Goal: Use online tool/utility

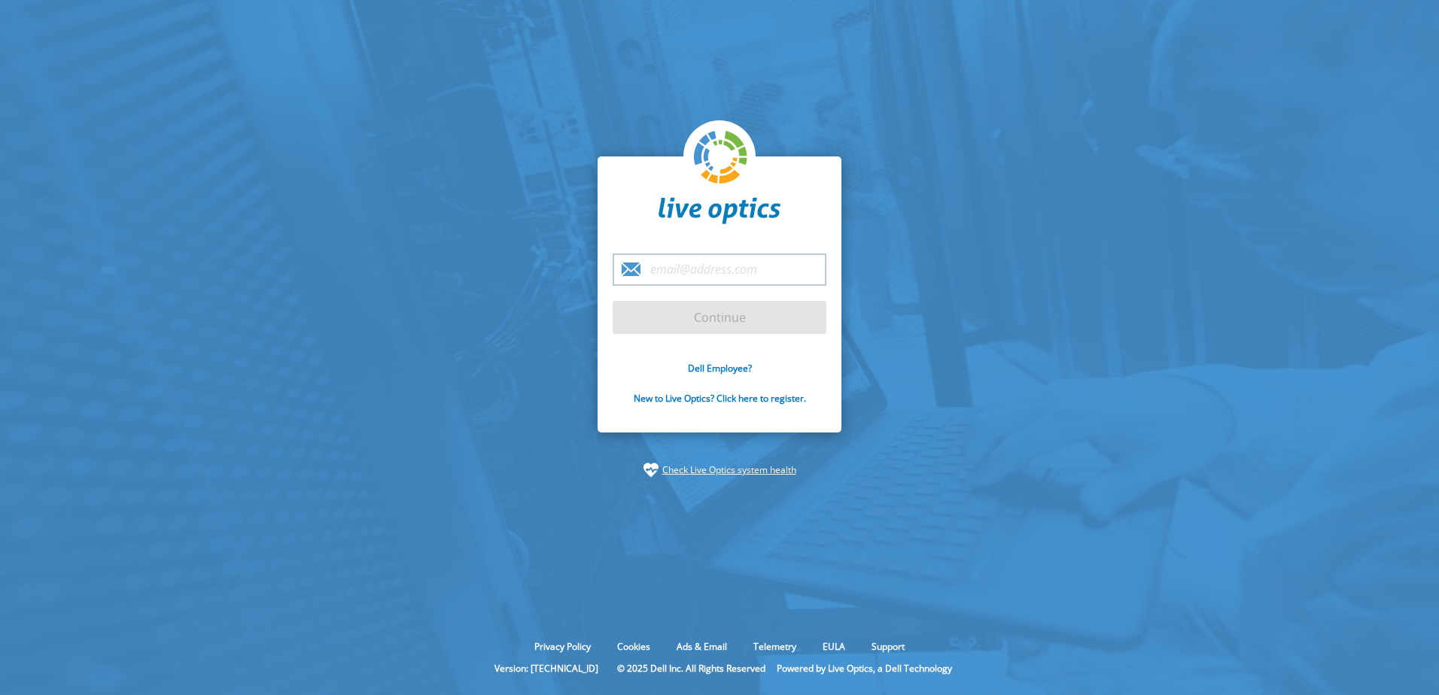
click at [745, 266] on input "email" at bounding box center [720, 270] width 214 height 32
type input "[PERSON_NAME][EMAIL_ADDRESS][DOMAIN_NAME]"
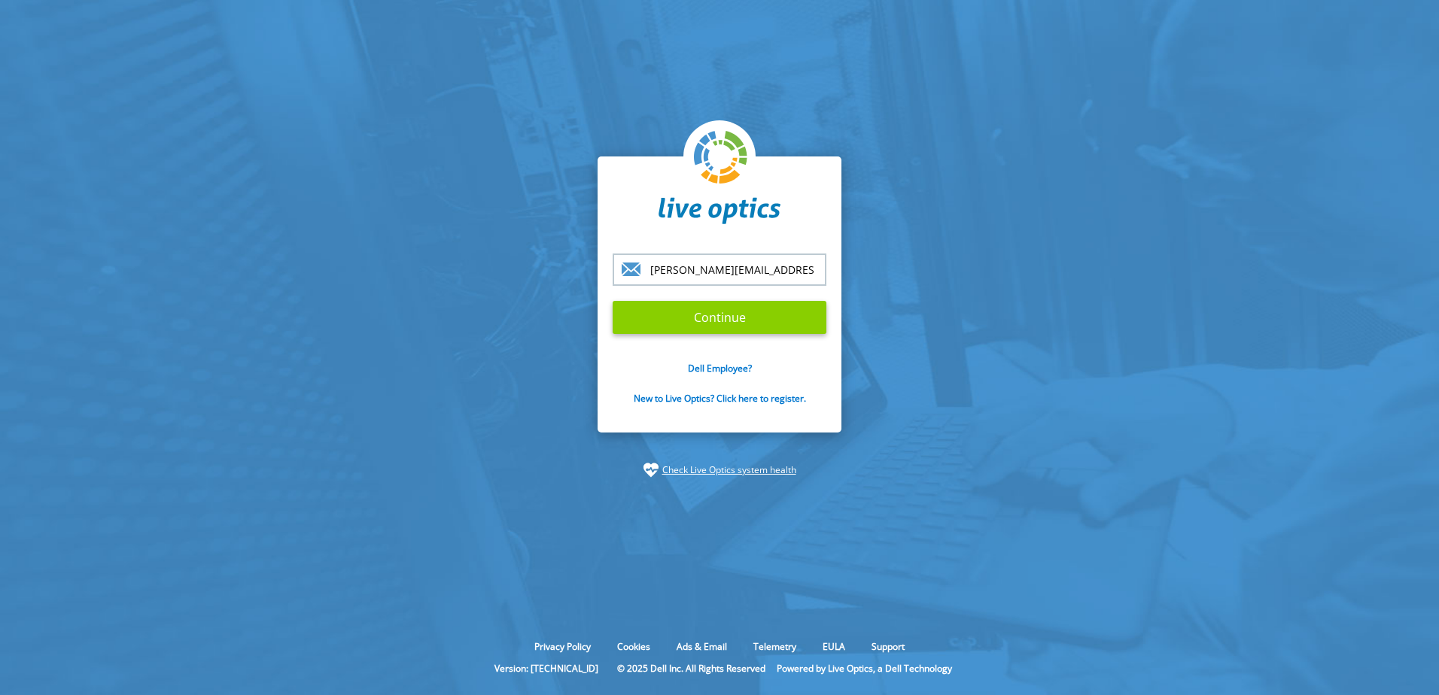
click at [744, 314] on input "Continue" at bounding box center [720, 317] width 214 height 33
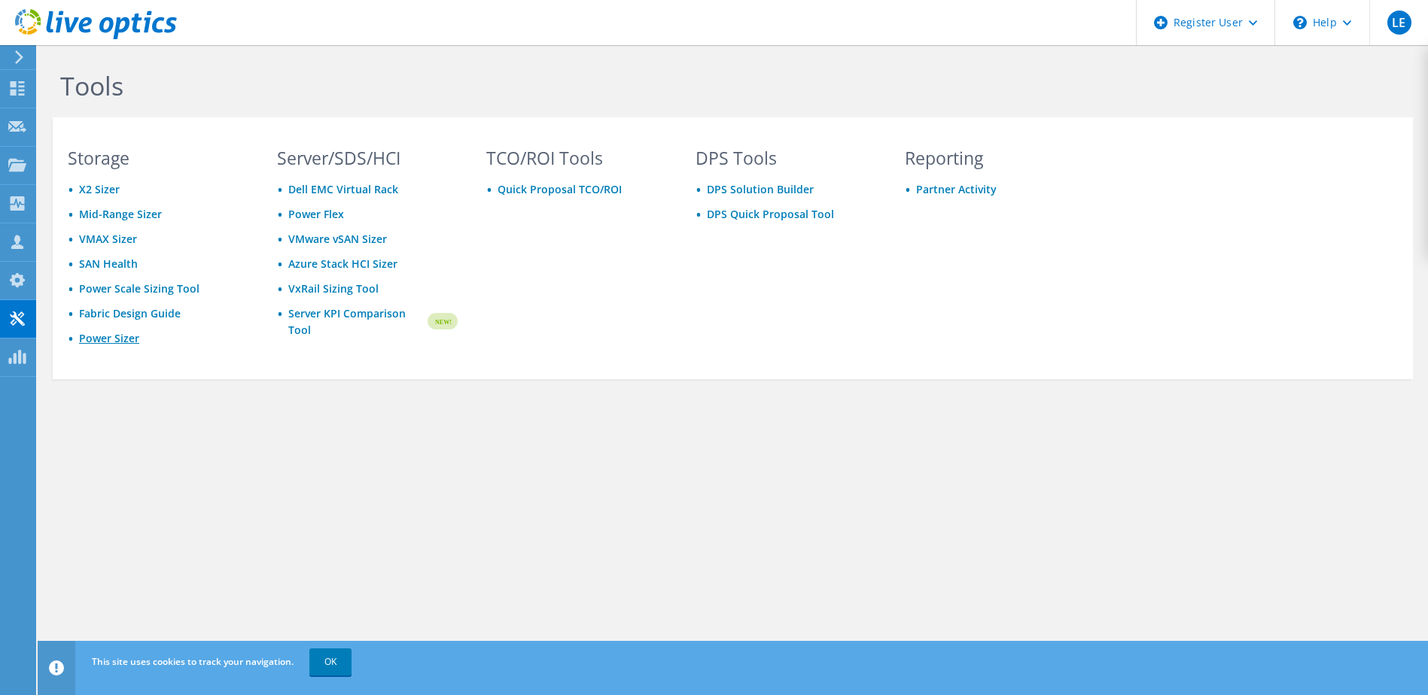
click at [119, 344] on link "Power Sizer" at bounding box center [109, 338] width 60 height 14
